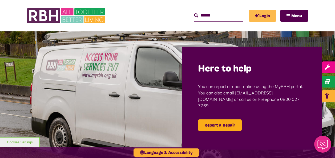
click at [270, 15] on link "Login" at bounding box center [262, 16] width 28 height 12
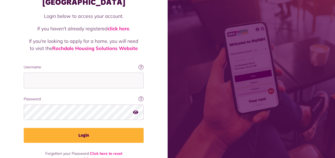
scroll to position [46, 0]
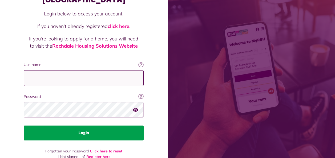
type input "**********"
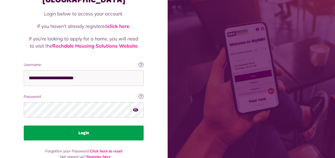
click at [87, 126] on button "Login" at bounding box center [84, 133] width 120 height 15
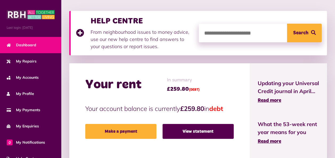
scroll to position [107, 0]
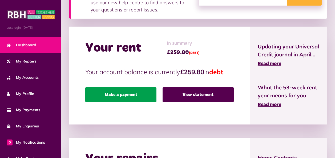
click at [131, 94] on link "Make a payment" at bounding box center [120, 94] width 71 height 15
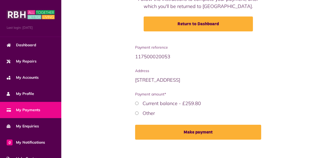
scroll to position [77, 0]
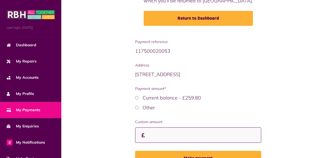
click at [164, 137] on input "Custom amount" at bounding box center [198, 136] width 126 height 16
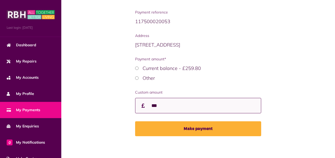
scroll to position [109, 0]
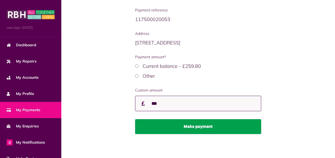
type input "***"
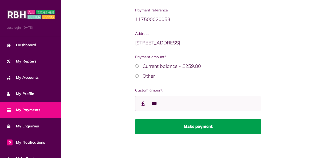
click at [175, 126] on button "Make payment" at bounding box center [198, 126] width 126 height 15
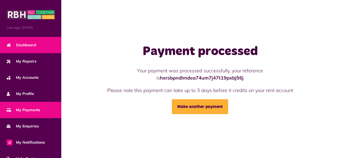
click at [27, 45] on span "Dashboard" at bounding box center [22, 45] width 30 height 6
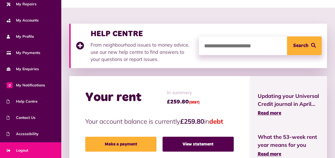
scroll to position [53, 0]
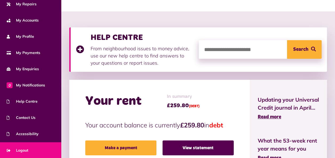
click at [20, 149] on span "Logout" at bounding box center [18, 151] width 22 height 6
